Goal: Transaction & Acquisition: Purchase product/service

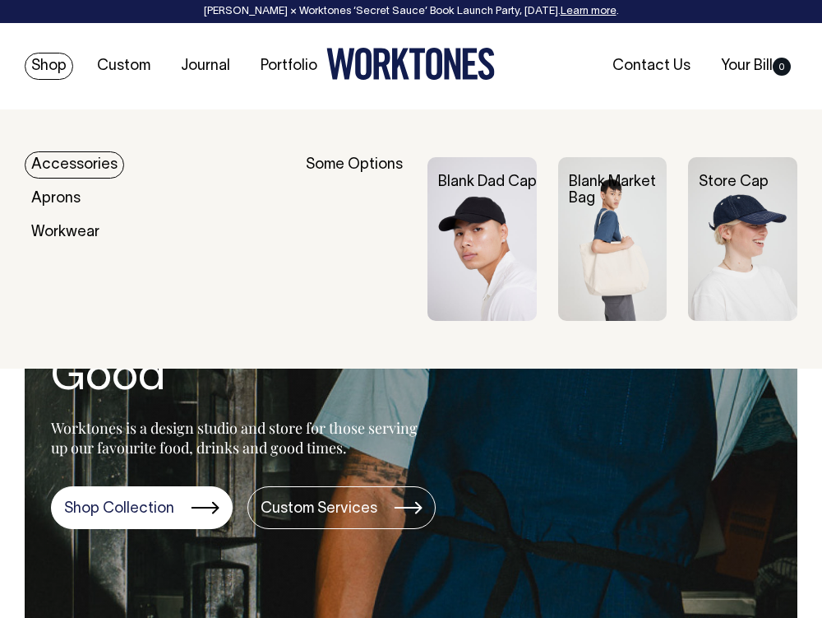
click at [101, 166] on link "Accessories" at bounding box center [75, 164] width 100 height 27
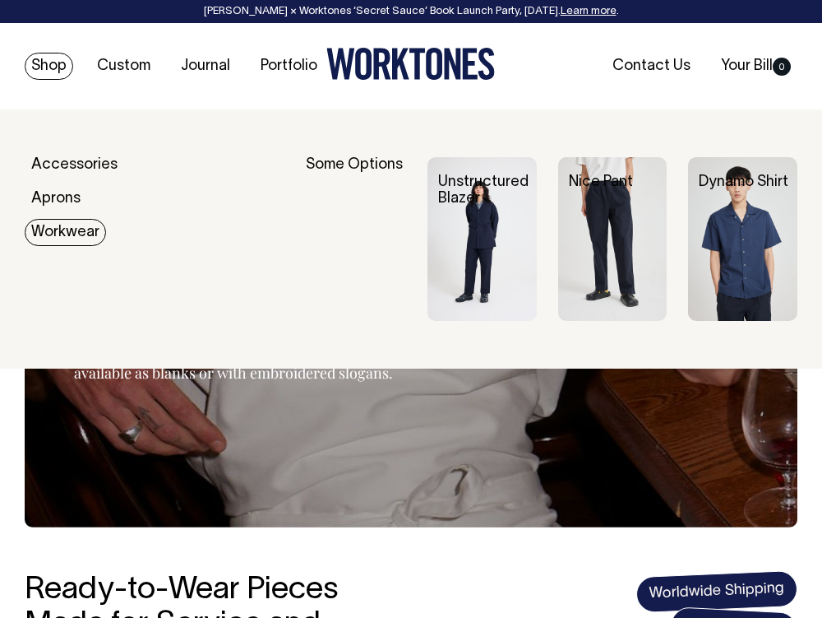
click at [75, 232] on link "Workwear" at bounding box center [65, 232] width 81 height 27
click at [66, 221] on link "Workwear" at bounding box center [65, 232] width 81 height 27
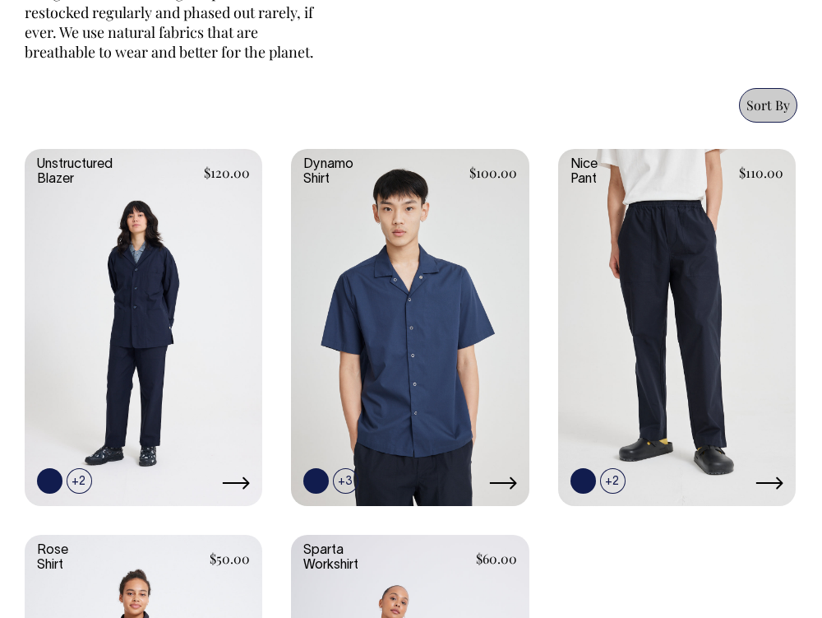
scroll to position [743, 0]
click at [612, 481] on link at bounding box center [612, 480] width 25 height 25
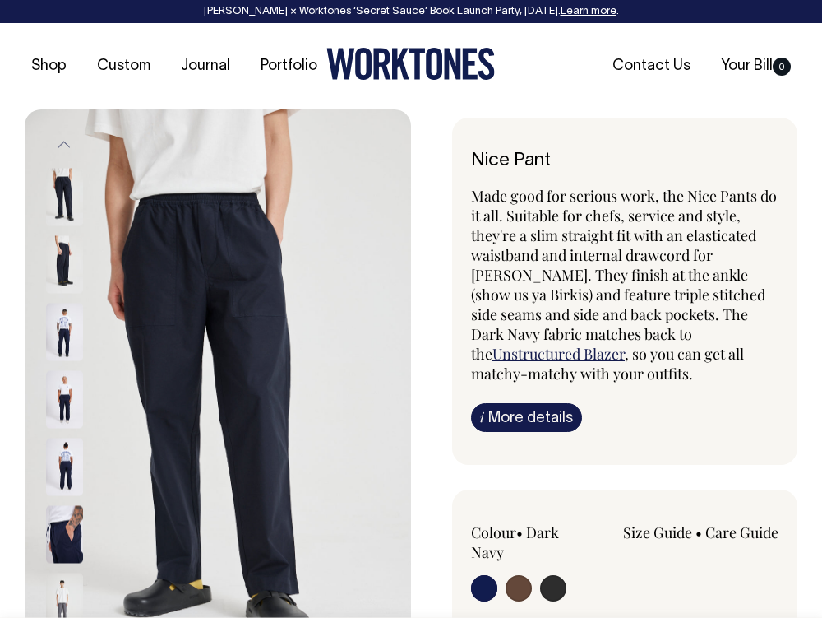
radio input "true"
radio input "false"
radio input "true"
select select "Chocolate"
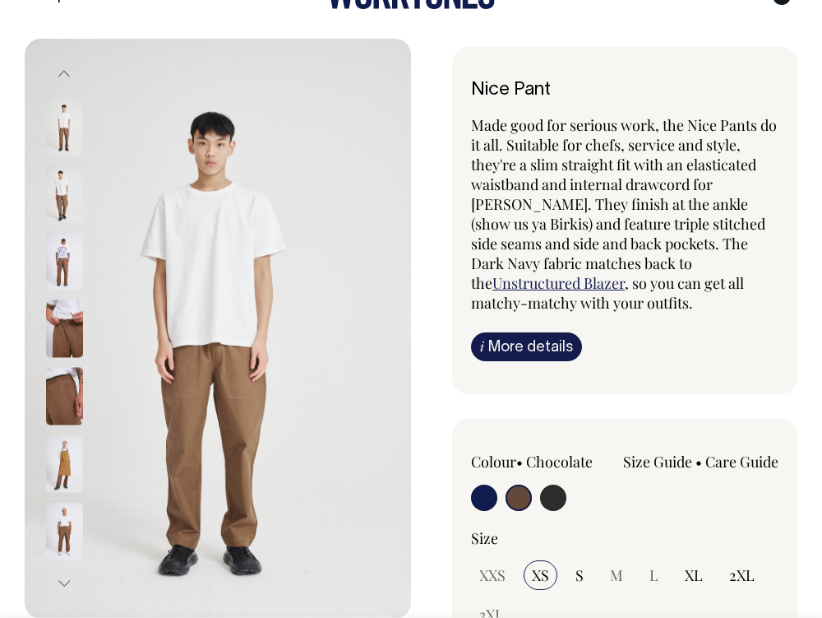
scroll to position [72, 0]
click at [551, 510] on input "radio" at bounding box center [553, 497] width 26 height 26
radio input "true"
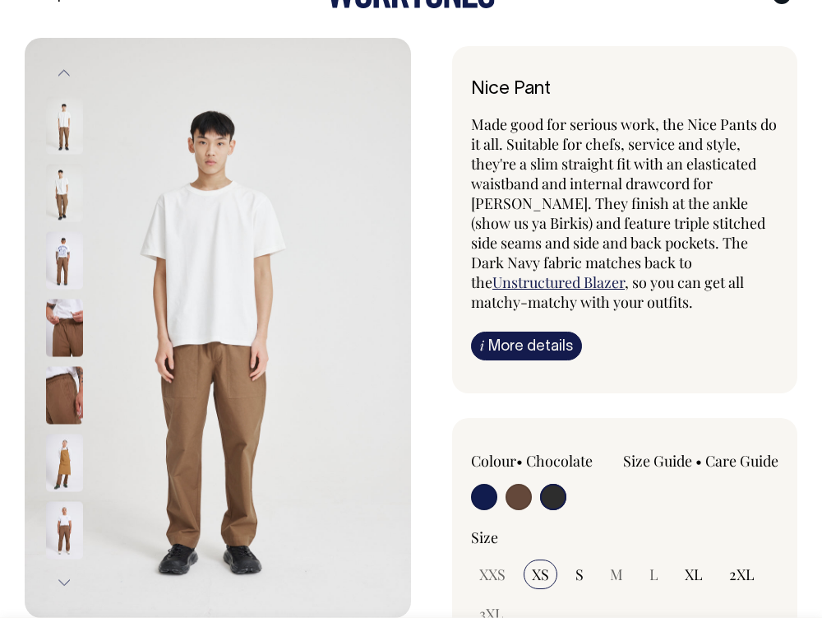
radio input "true"
select select "Charcoal"
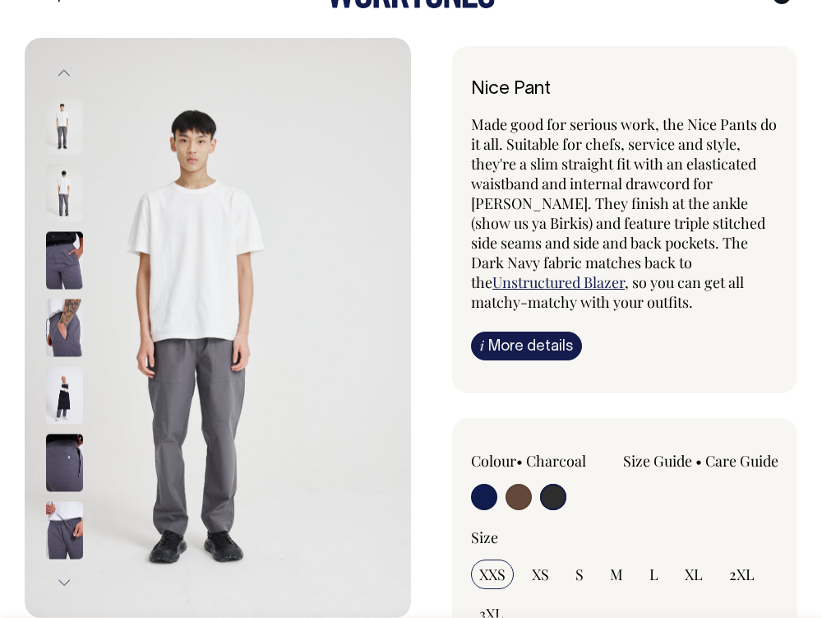
click at [486, 496] on input "radio" at bounding box center [484, 497] width 26 height 26
radio input "true"
select select "Dark Navy"
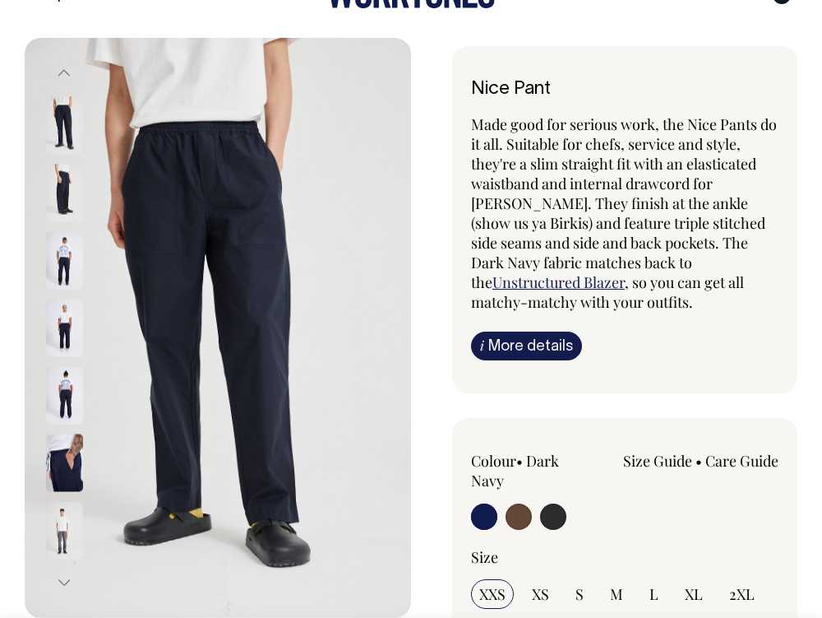
click at [521, 512] on input "radio" at bounding box center [519, 516] width 26 height 26
radio input "true"
radio input "false"
radio input "true"
select select "Chocolate"
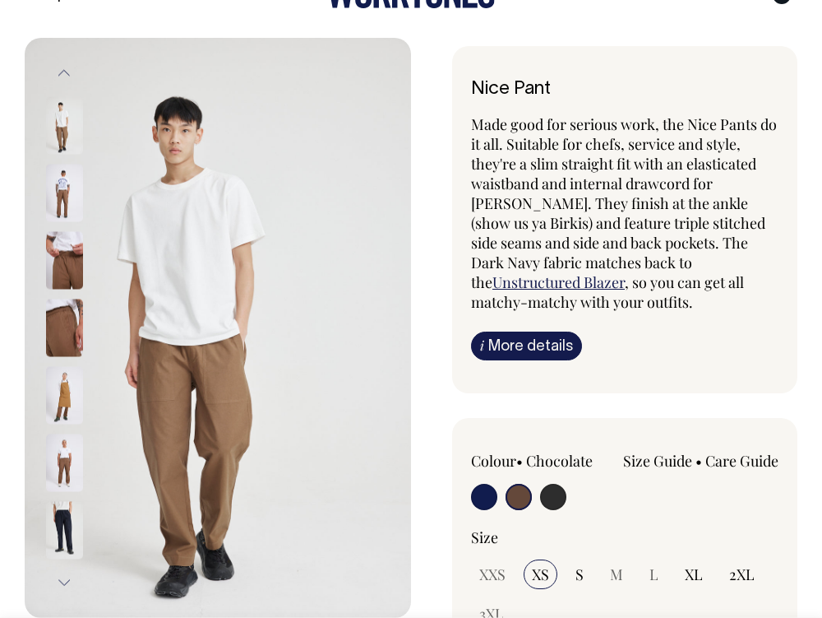
click at [71, 473] on img at bounding box center [64, 463] width 37 height 58
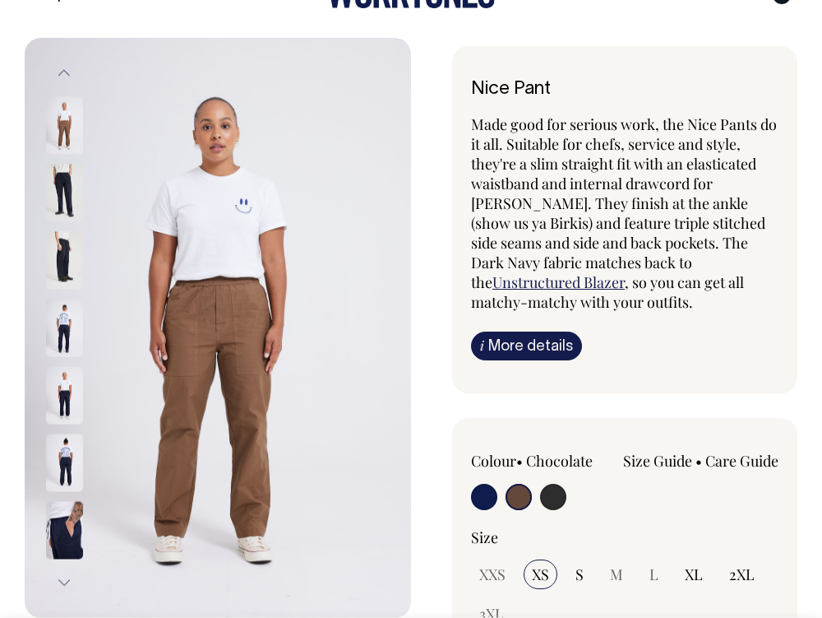
click at [58, 519] on img at bounding box center [64, 531] width 37 height 58
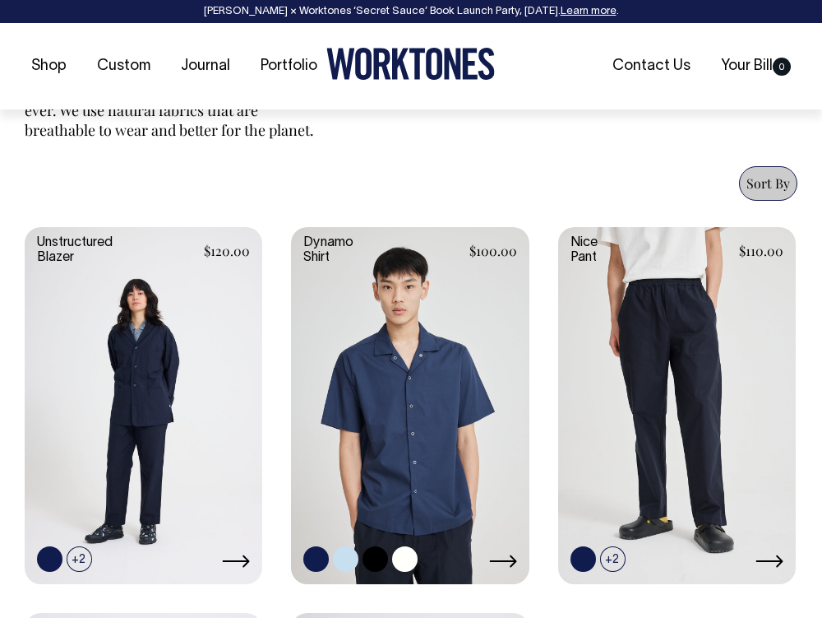
scroll to position [666, 0]
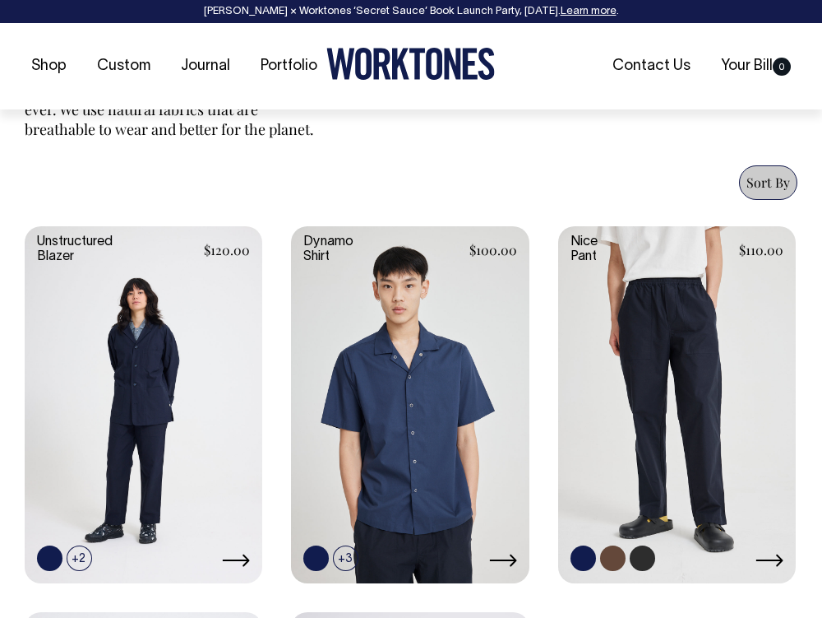
click at [655, 356] on link at bounding box center [677, 403] width 238 height 354
